Goal: Task Accomplishment & Management: Manage account settings

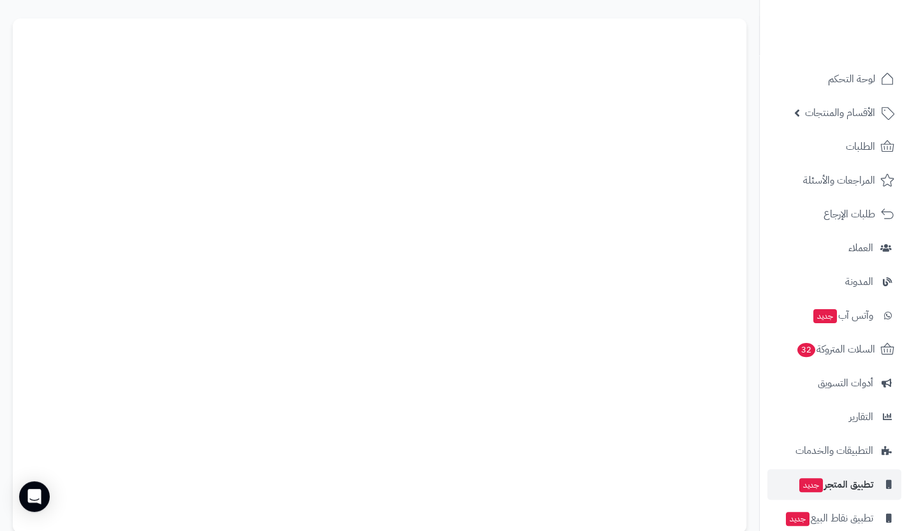
scroll to position [129, 0]
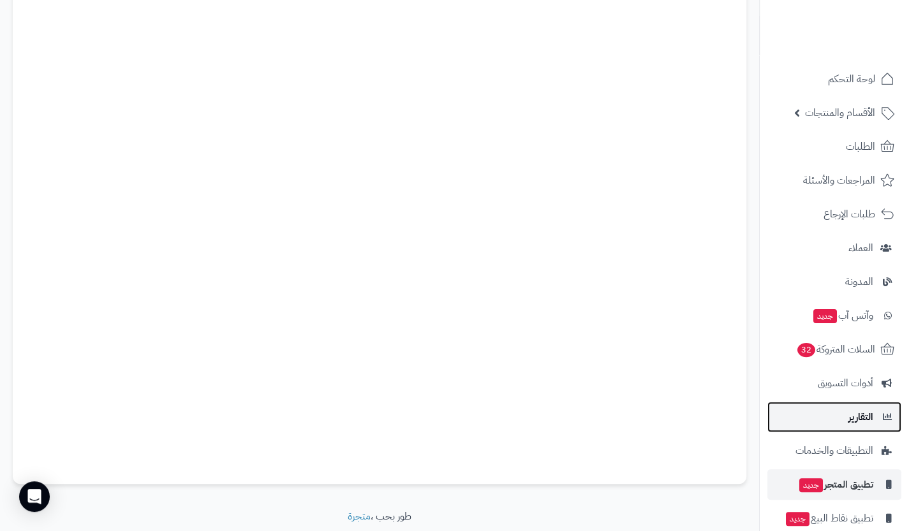
click at [846, 424] on link "التقارير" at bounding box center [834, 417] width 134 height 31
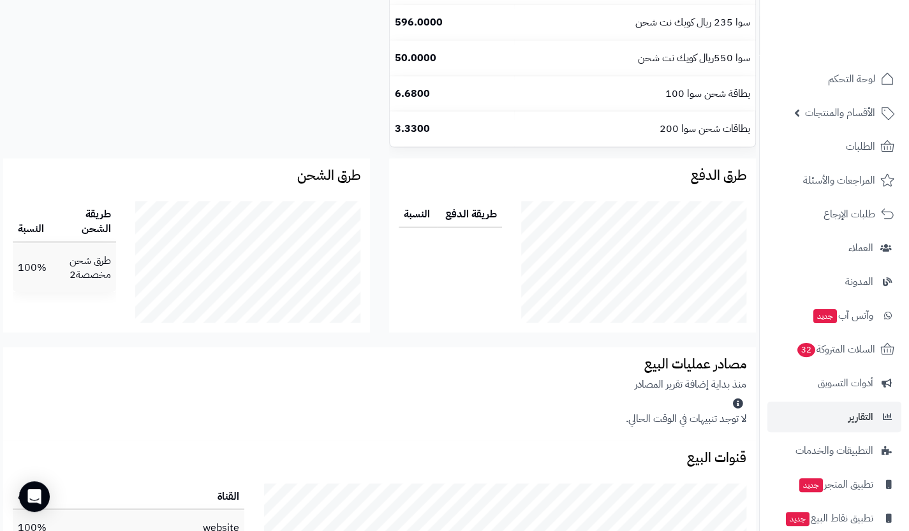
scroll to position [1391, 0]
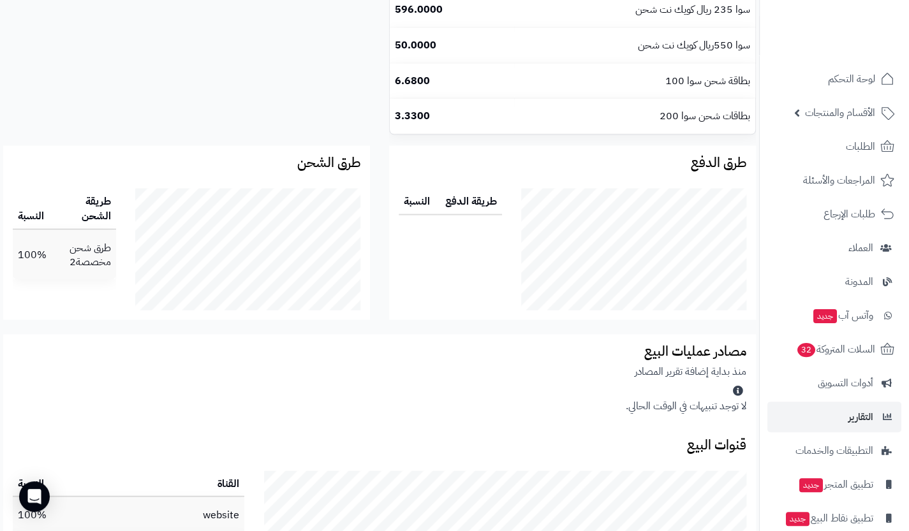
click at [824, 97] on ul "لوحة التحكم الأقسام والمنتجات المنتجات الأقسام الماركات مواصفات المنتجات مواصفا…" at bounding box center [834, 316] width 149 height 504
click at [841, 86] on span "لوحة التحكم" at bounding box center [852, 79] width 47 height 18
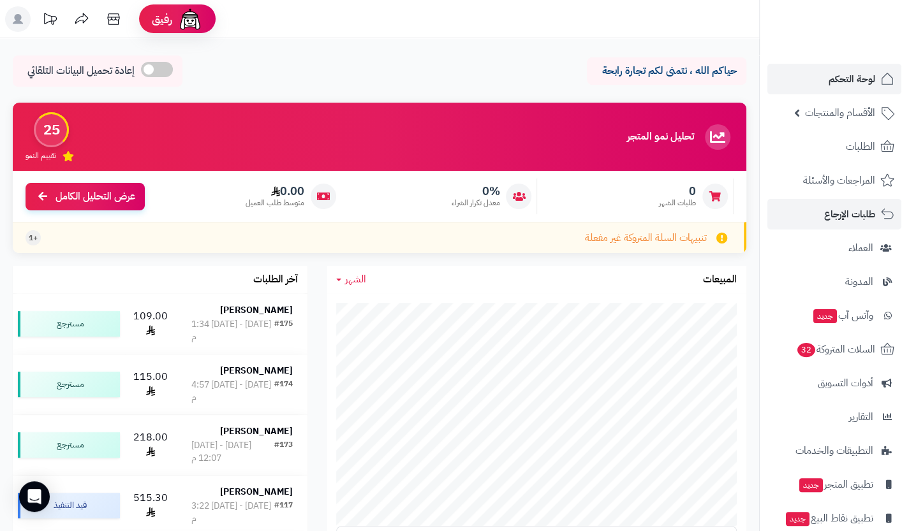
scroll to position [52, 0]
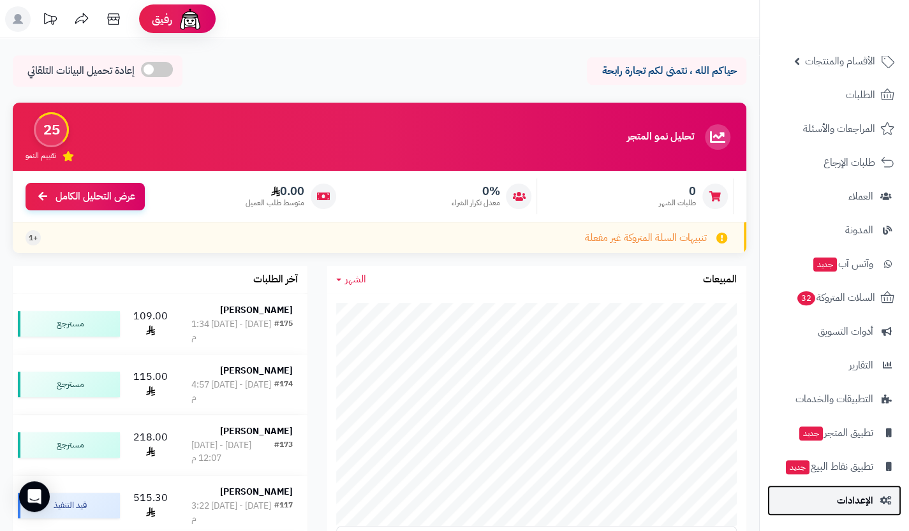
click at [839, 487] on link "الإعدادات" at bounding box center [834, 500] width 134 height 31
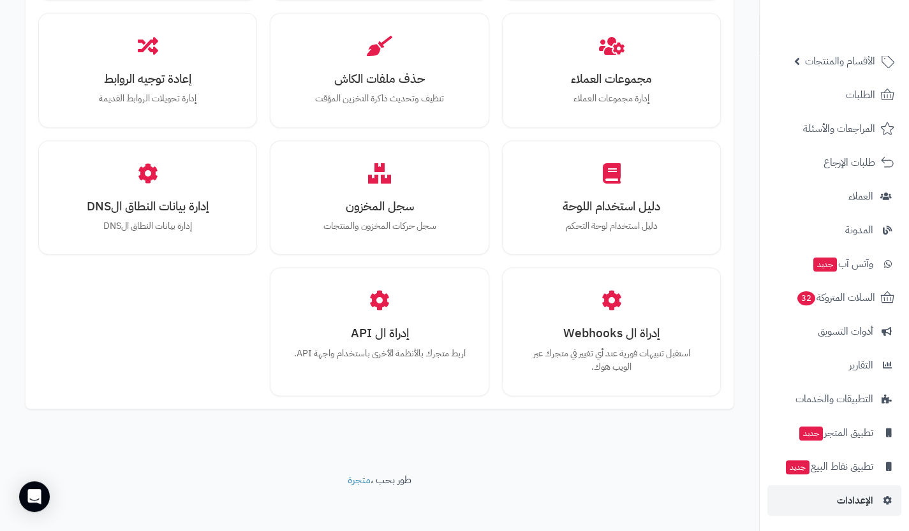
scroll to position [1472, 0]
click at [816, 394] on span "التطبيقات والخدمات" at bounding box center [834, 399] width 77 height 18
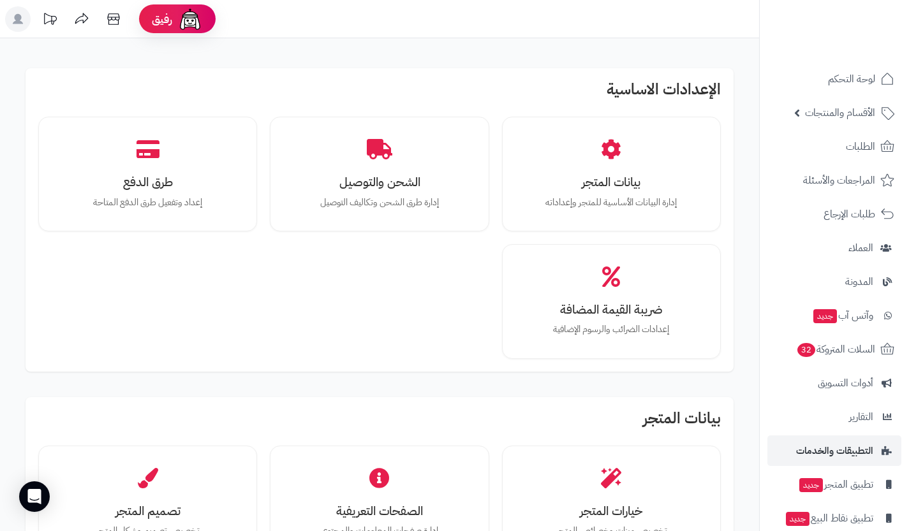
scroll to position [1473, 0]
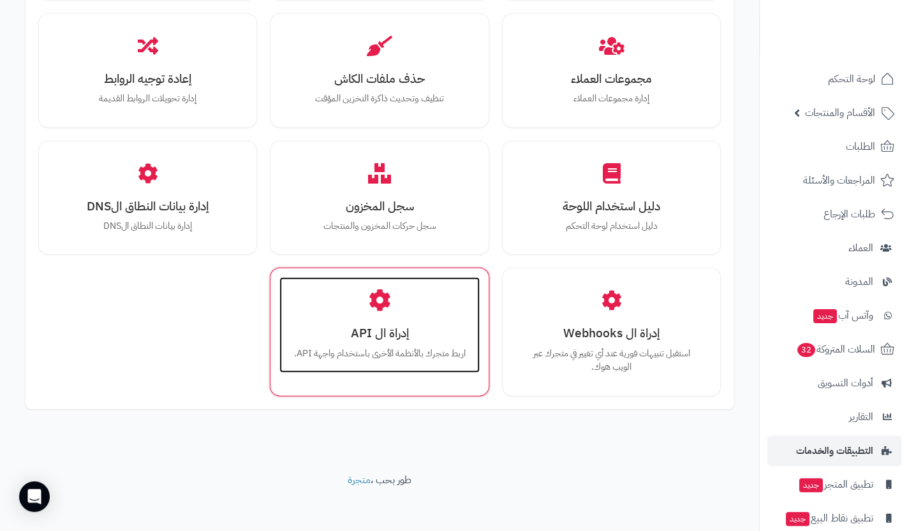
click at [387, 331] on h3 "إدراة ال API" at bounding box center [379, 333] width 174 height 13
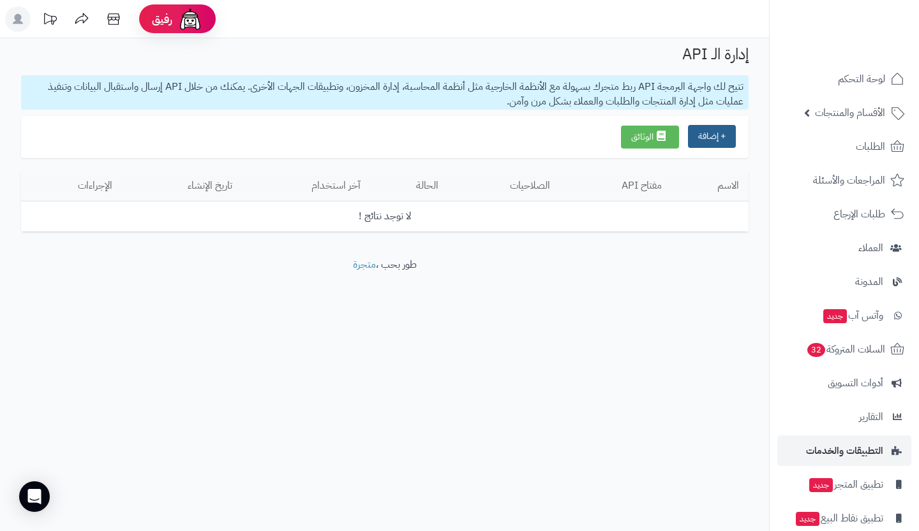
click at [708, 126] on button "+ إضافة" at bounding box center [712, 136] width 48 height 23
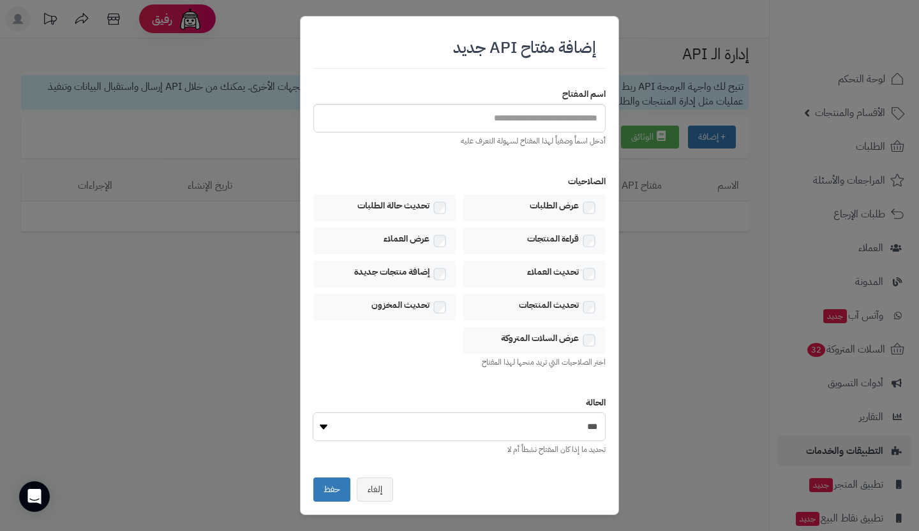
click at [552, 418] on select "*** *******" at bounding box center [459, 427] width 293 height 29
click at [378, 487] on button "إلغاء" at bounding box center [375, 489] width 36 height 24
